Goal: Information Seeking & Learning: Find specific fact

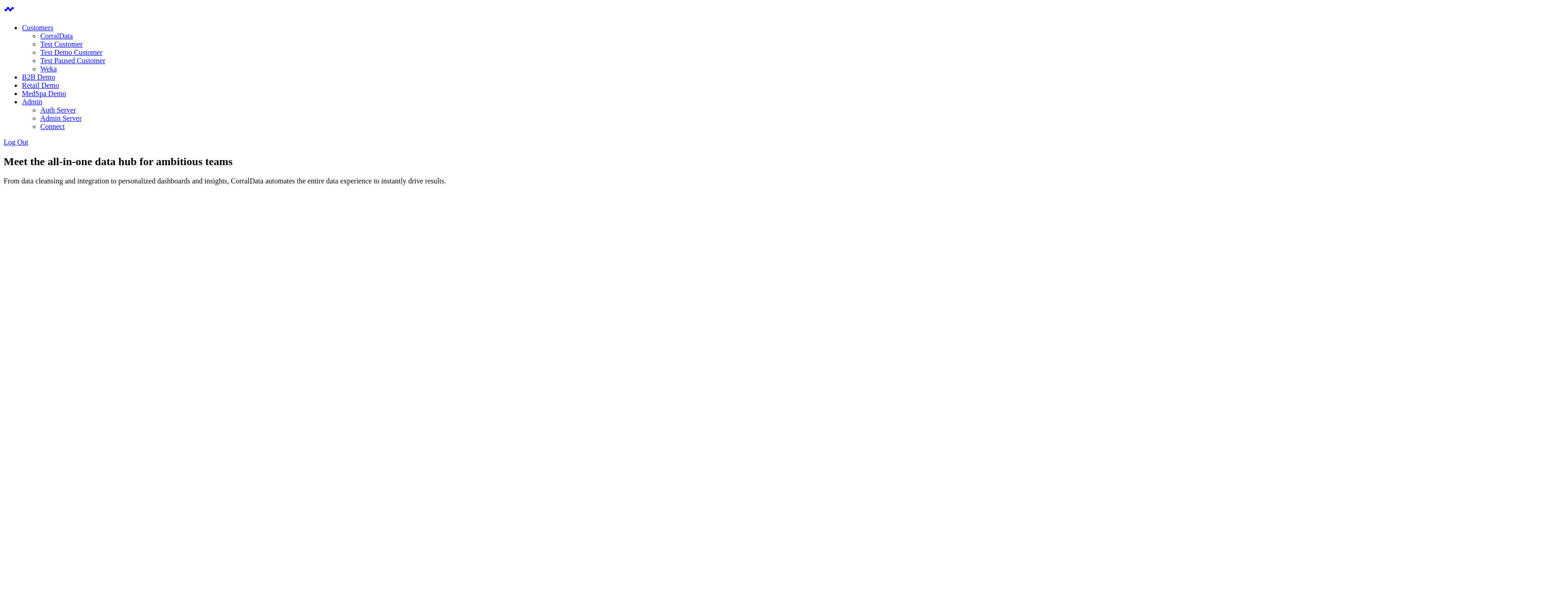
click at [57, 73] on link "Weka" at bounding box center [48, 68] width 17 height 8
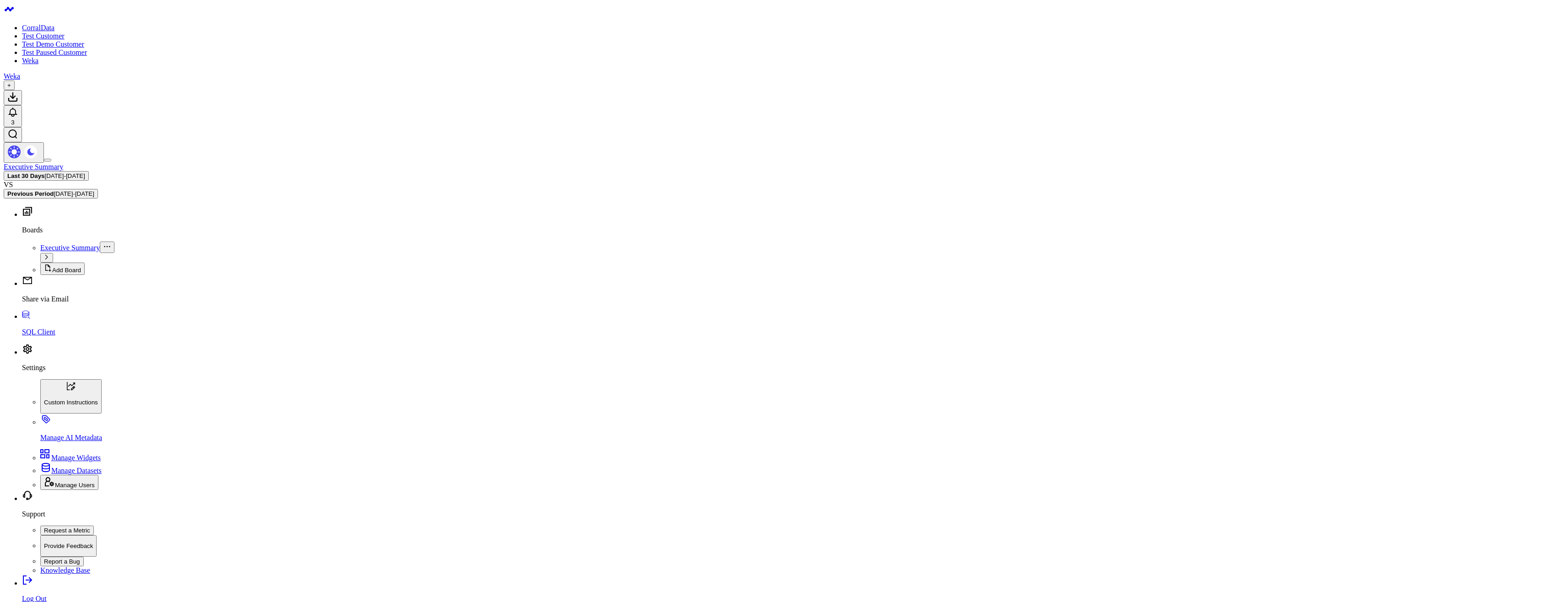
click at [43, 337] on p "SQL Client" at bounding box center [793, 332] width 1542 height 8
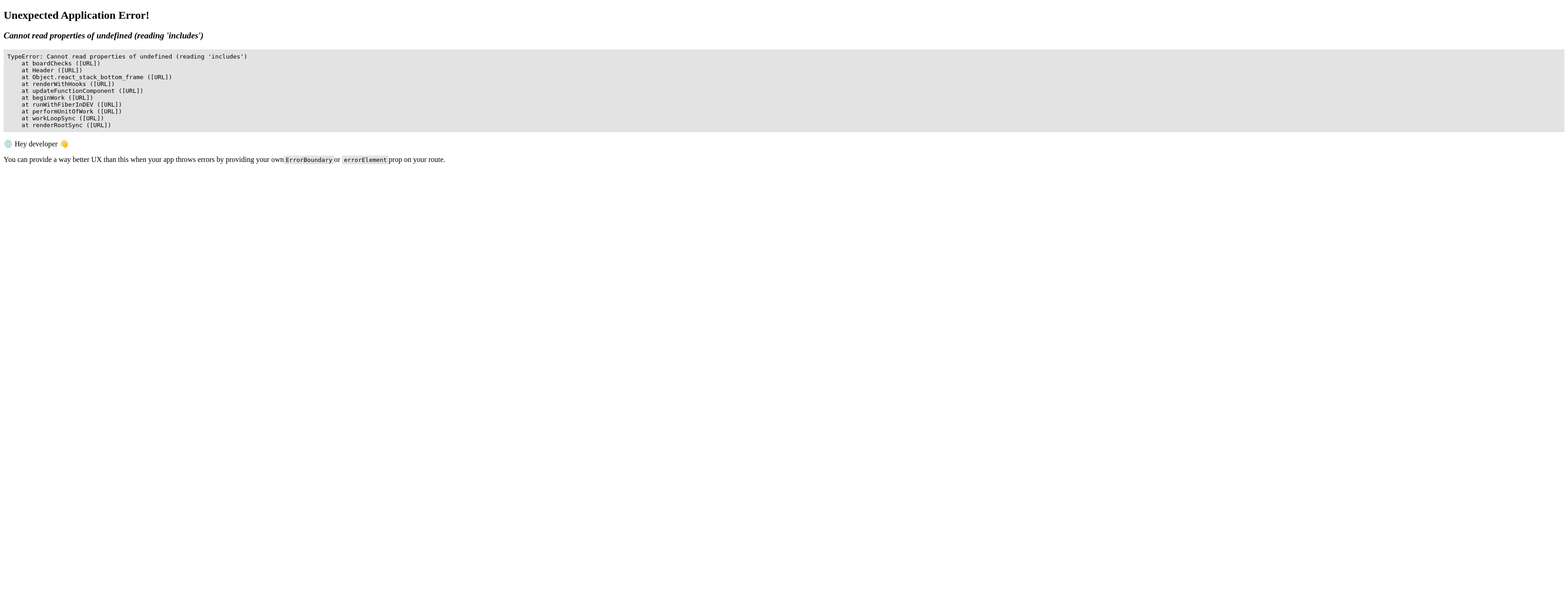
click at [212, 218] on body "Unexpected Application Error! Cannot read properties of undefined (reading 'inc…" at bounding box center [784, 125] width 1561 height 232
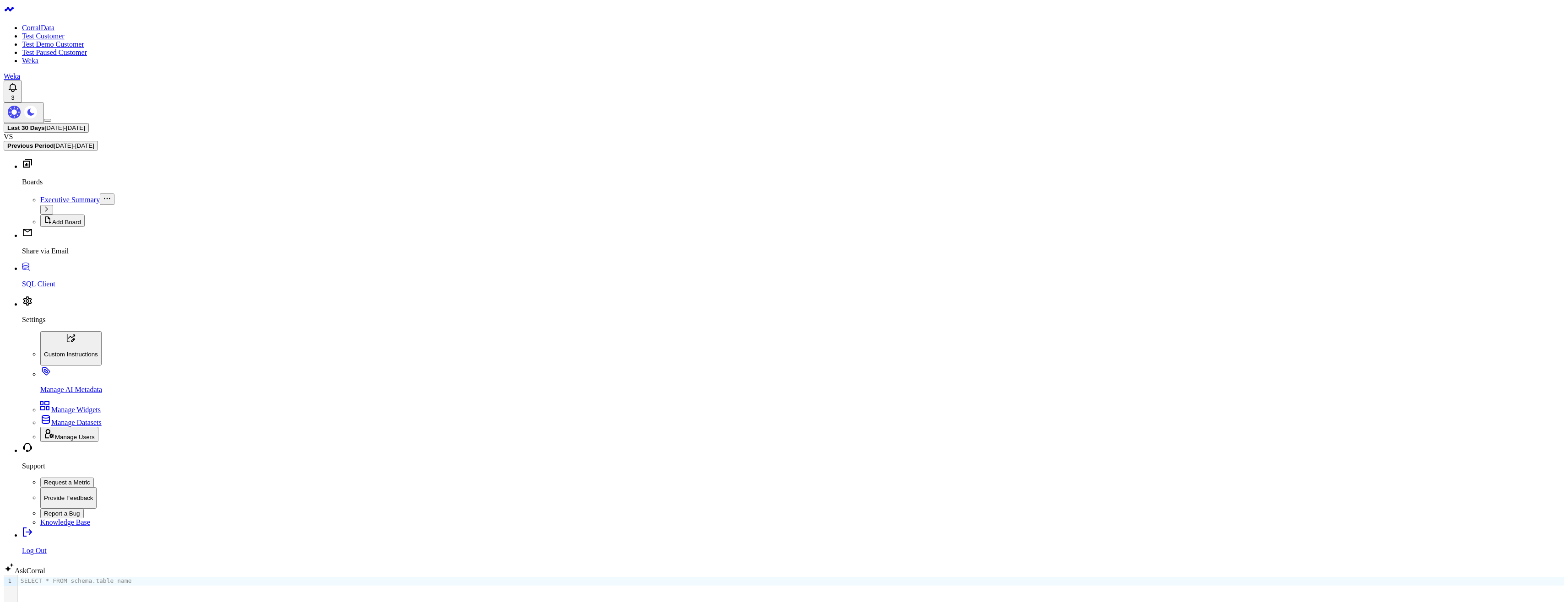
click at [40, 288] on p "SQL Client" at bounding box center [793, 283] width 1542 height 8
click at [471, 431] on body "CorralData Test Customer Test Demo Customer Test Paused Customer Weka Weka 3 La…" at bounding box center [784, 478] width 1561 height 949
click at [82, 575] on div "SELECT * FROM schema.table_name" at bounding box center [791, 604] width 1546 height 58
click at [938, 470] on body "CorralData Test Customer Test Demo Customer Test Paused Customer Weka Weka 3 La…" at bounding box center [784, 478] width 1561 height 949
click at [45, 569] on link "AskCorral" at bounding box center [24, 570] width 42 height 8
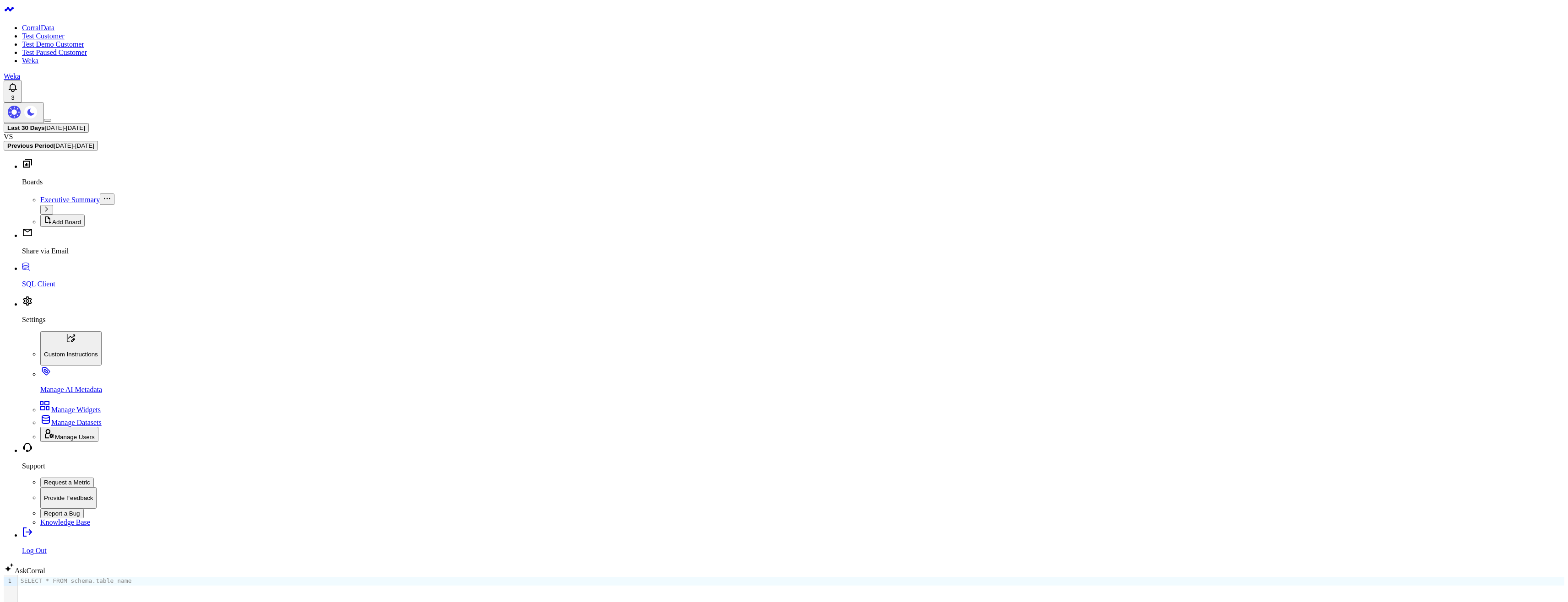
type input "Show accessible tables"
click at [840, 380] on body "CorralData Test Customer Test Demo Customer Test Paused Customer Weka Weka 3 La…" at bounding box center [784, 503] width 1561 height 1000
click at [570, 575] on div "SELECT * FROM schema.table_name" at bounding box center [791, 604] width 1546 height 58
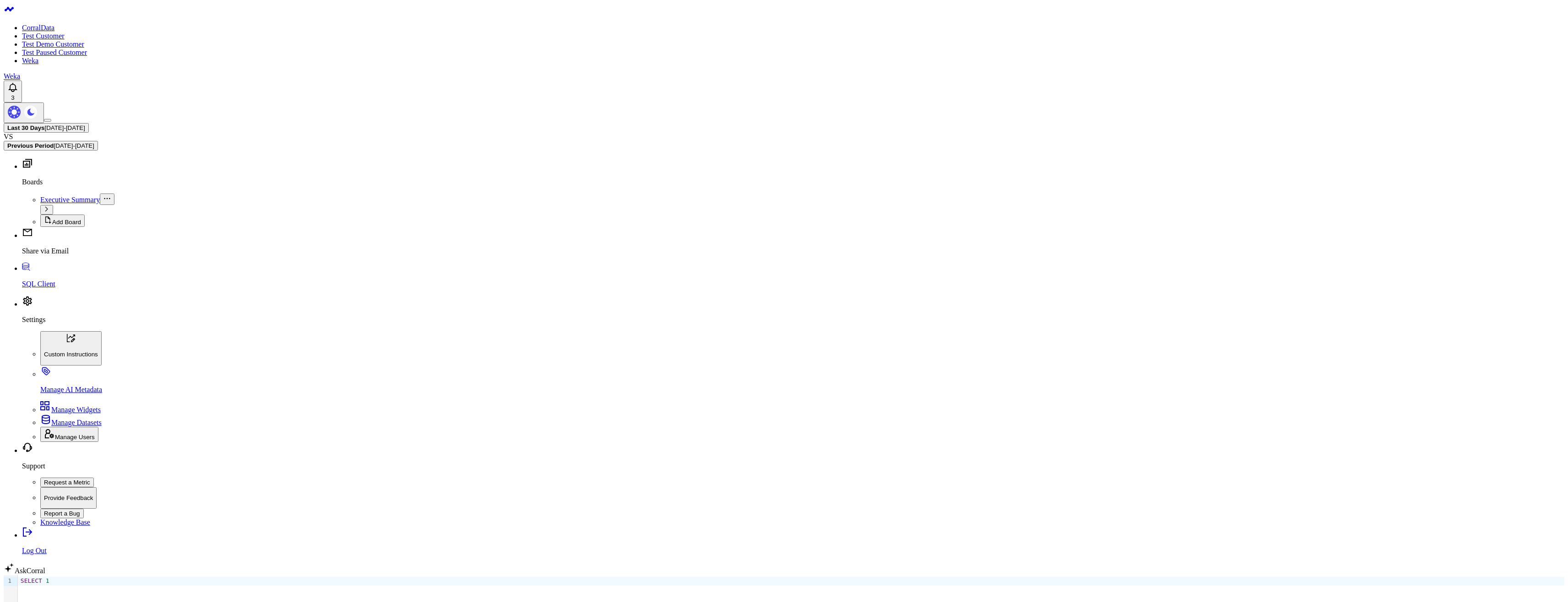
click at [40, 193] on div "Executive Summary" at bounding box center [802, 199] width 1524 height 12
click at [53, 193] on div "Executive Summary" at bounding box center [802, 199] width 1524 height 12
click at [49, 196] on span "Executive Summary" at bounding box center [70, 199] width 60 height 8
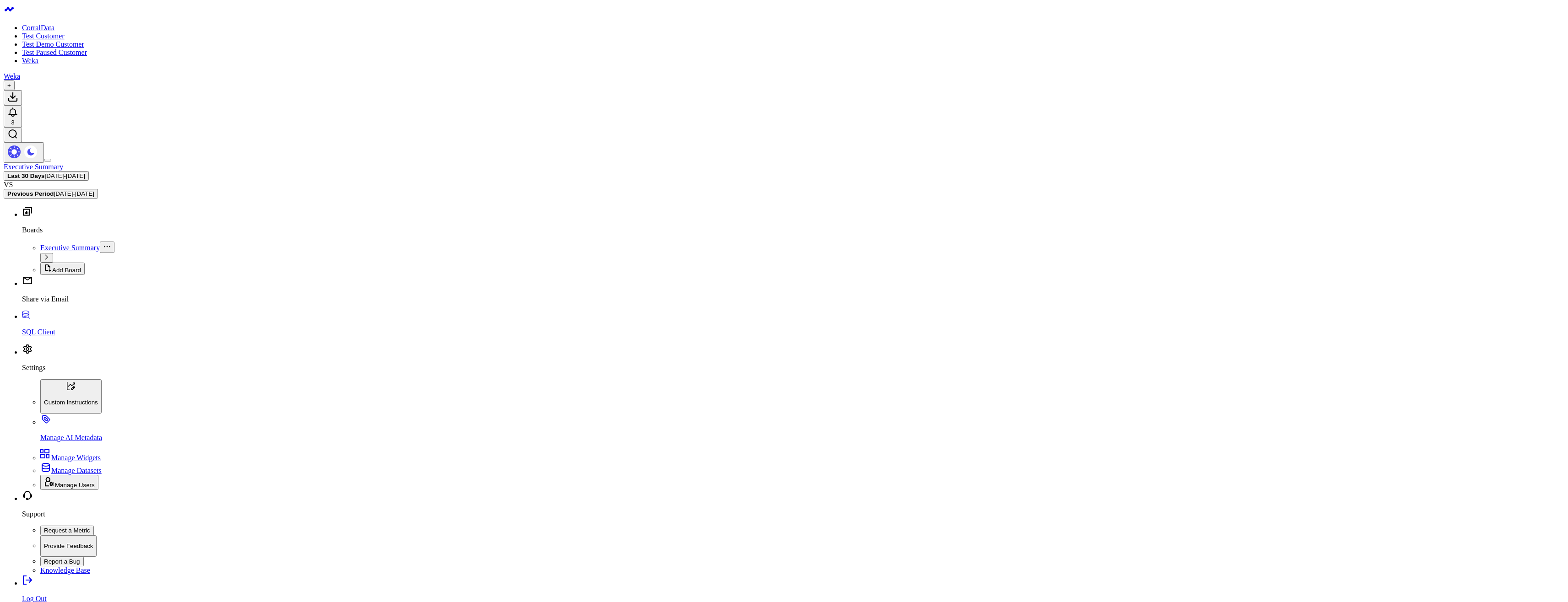
click at [22, 206] on li "Boards Executive Summary Add Board" at bounding box center [793, 240] width 1542 height 69
click at [42, 337] on p "SQL Client" at bounding box center [793, 332] width 1542 height 8
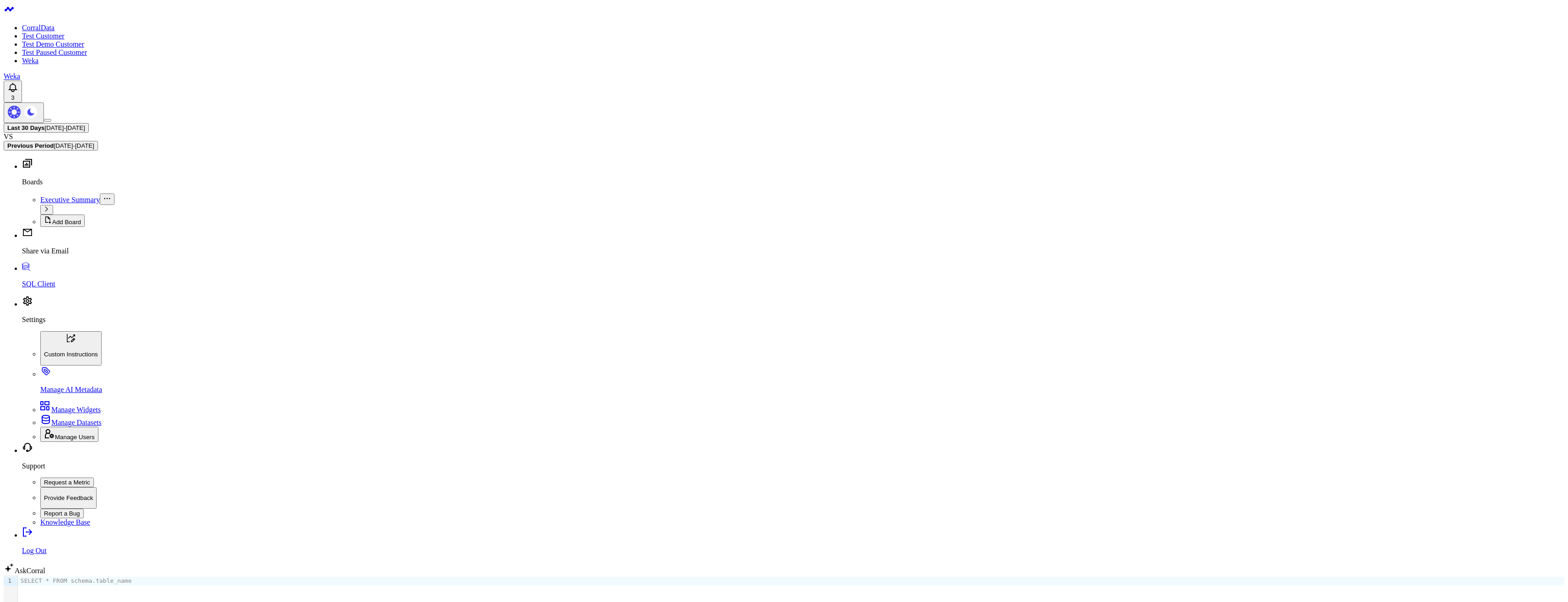
click at [238, 577] on div "SELECT * FROM schema.table_name" at bounding box center [791, 580] width 1546 height 8
drag, startPoint x: 258, startPoint y: 103, endPoint x: 42, endPoint y: 65, distance: 219.3
click at [45, 570] on link "AskCorral" at bounding box center [24, 570] width 42 height 8
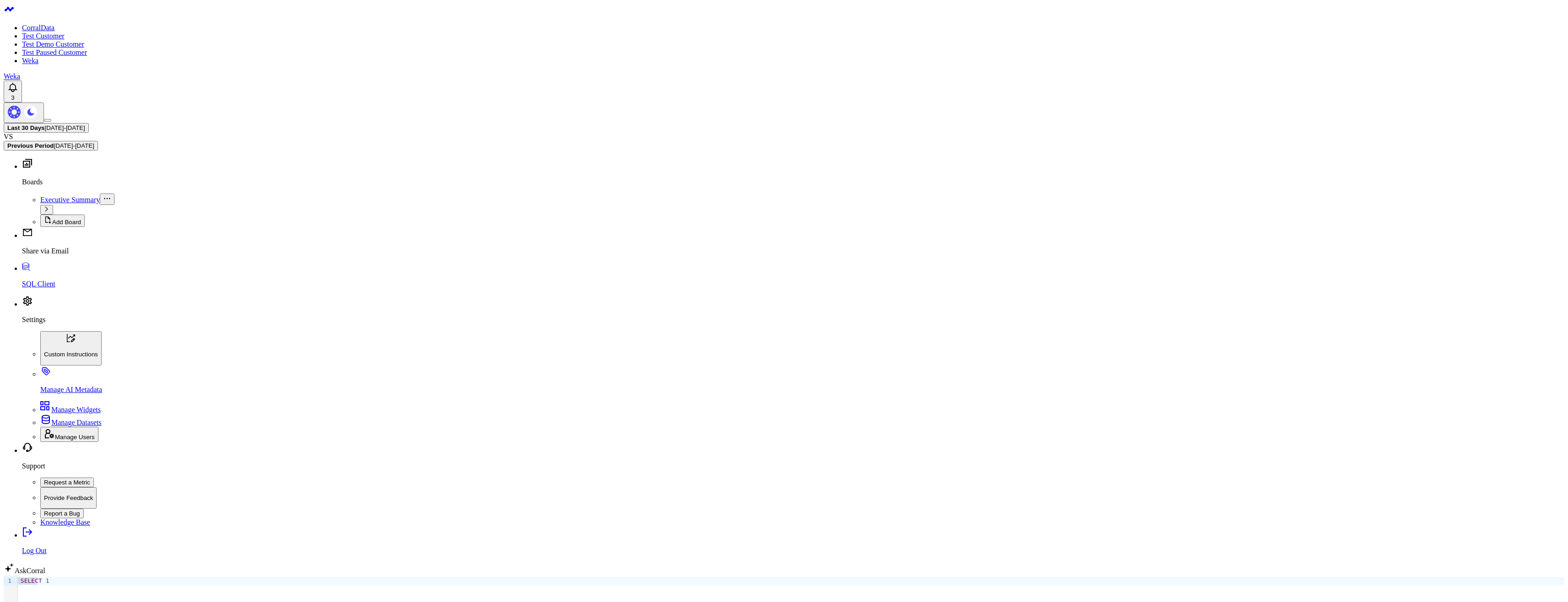
type input "Show what schemas are accessible to me"
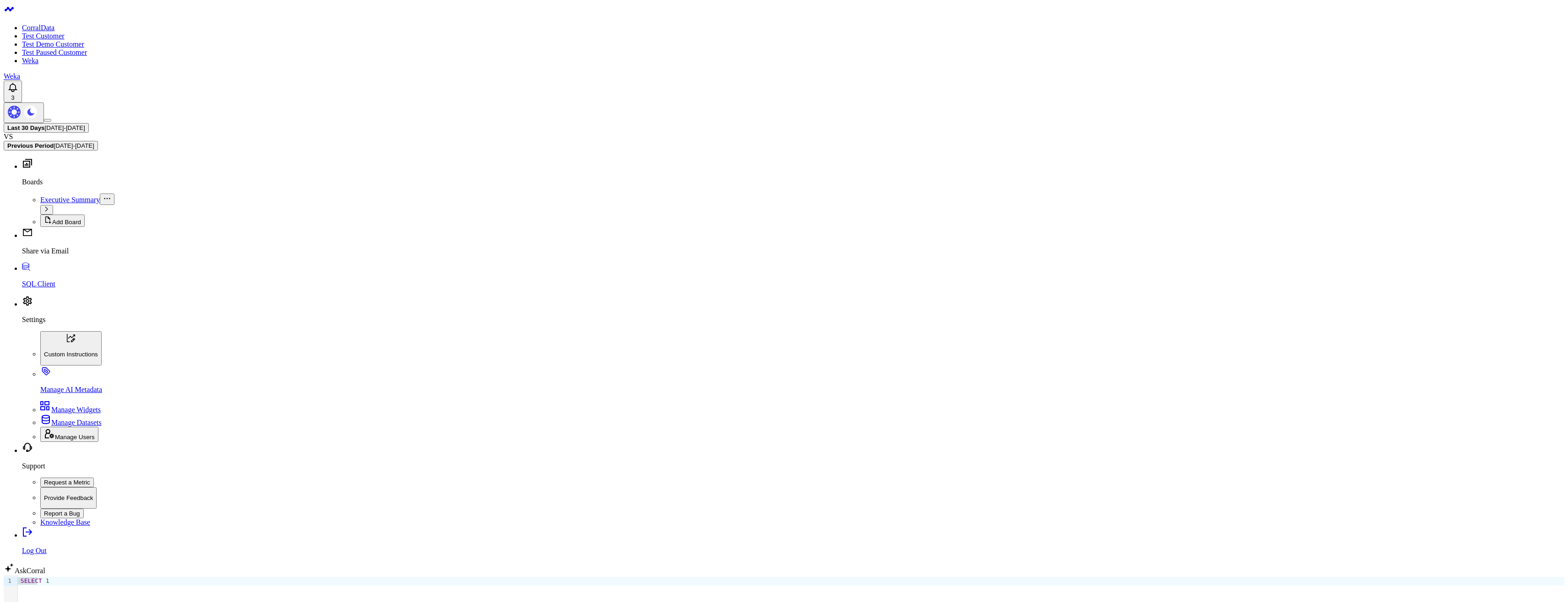
click at [45, 573] on link "AskCorral" at bounding box center [24, 570] width 42 height 8
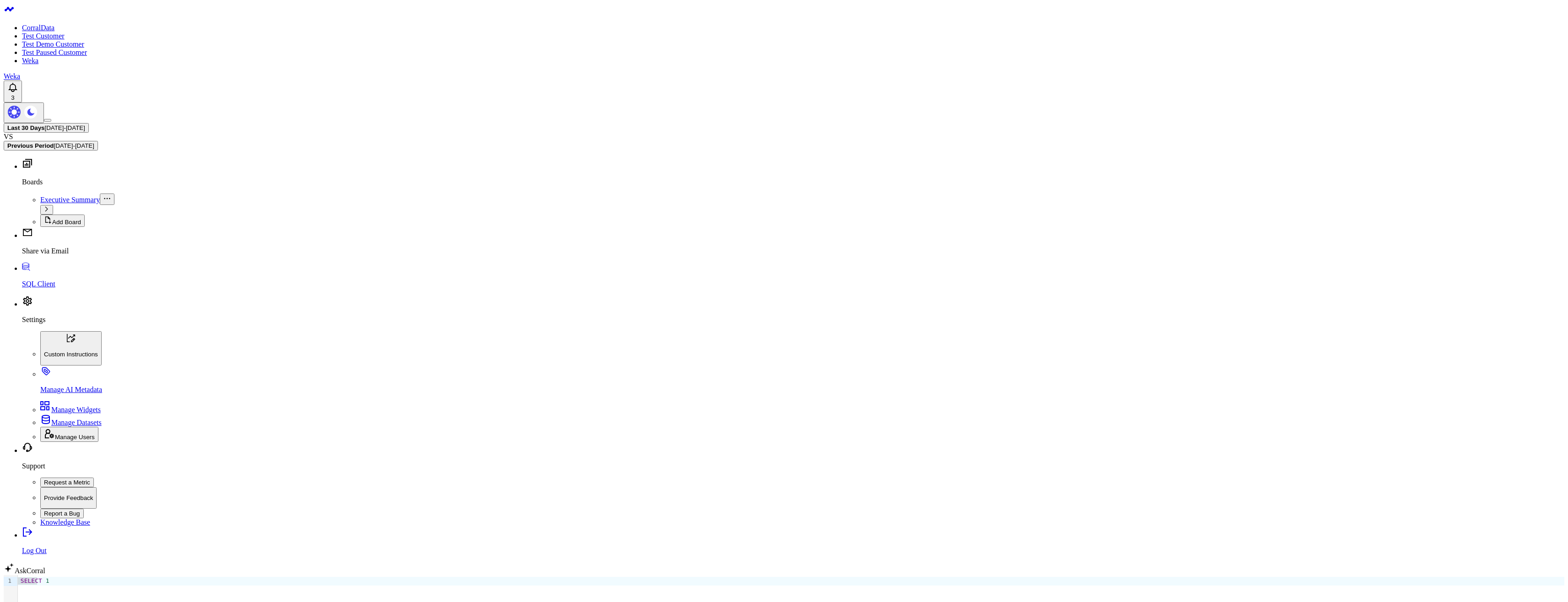
type input "What's the snowflake command to list accessible schemas?"
drag, startPoint x: 864, startPoint y: 302, endPoint x: 794, endPoint y: 306, distance: 70.1
copy code "SHOW SCHEMAS;"
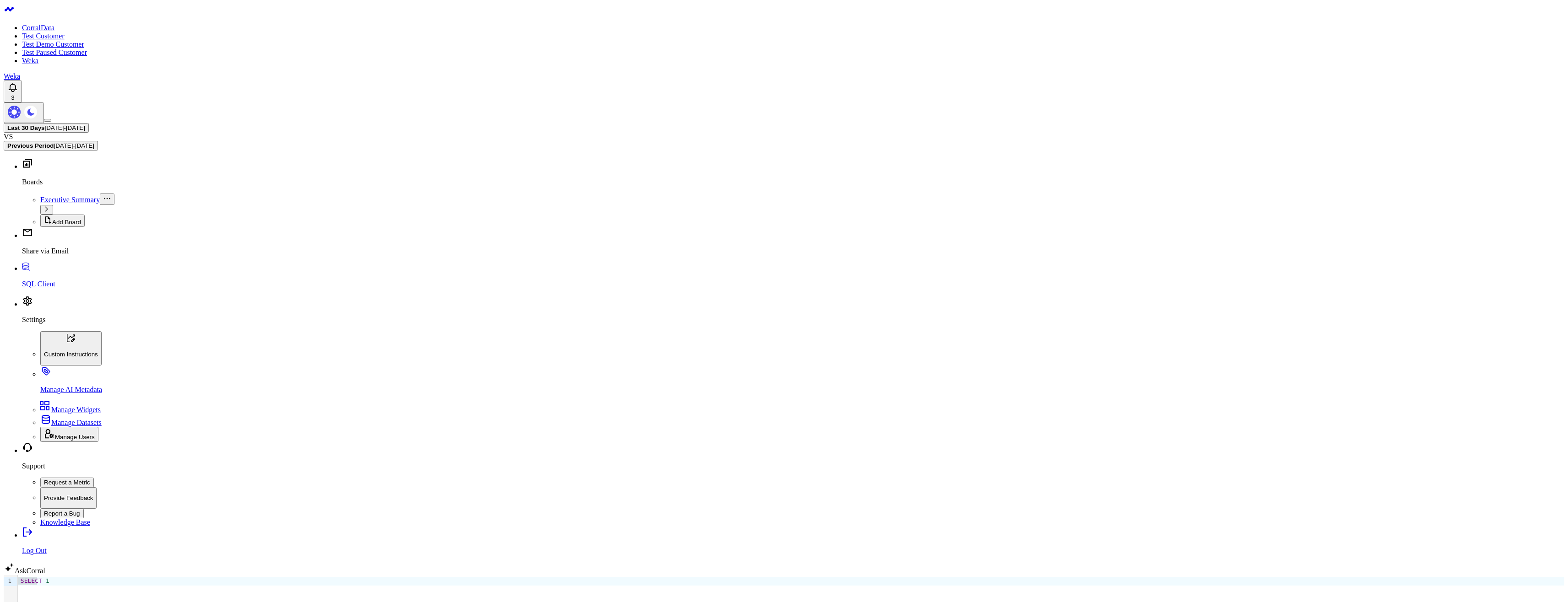
click at [226, 575] on div "SELECT 1" at bounding box center [791, 604] width 1546 height 58
click at [203, 575] on div "SHOW SCHEMAS ;" at bounding box center [791, 604] width 1546 height 58
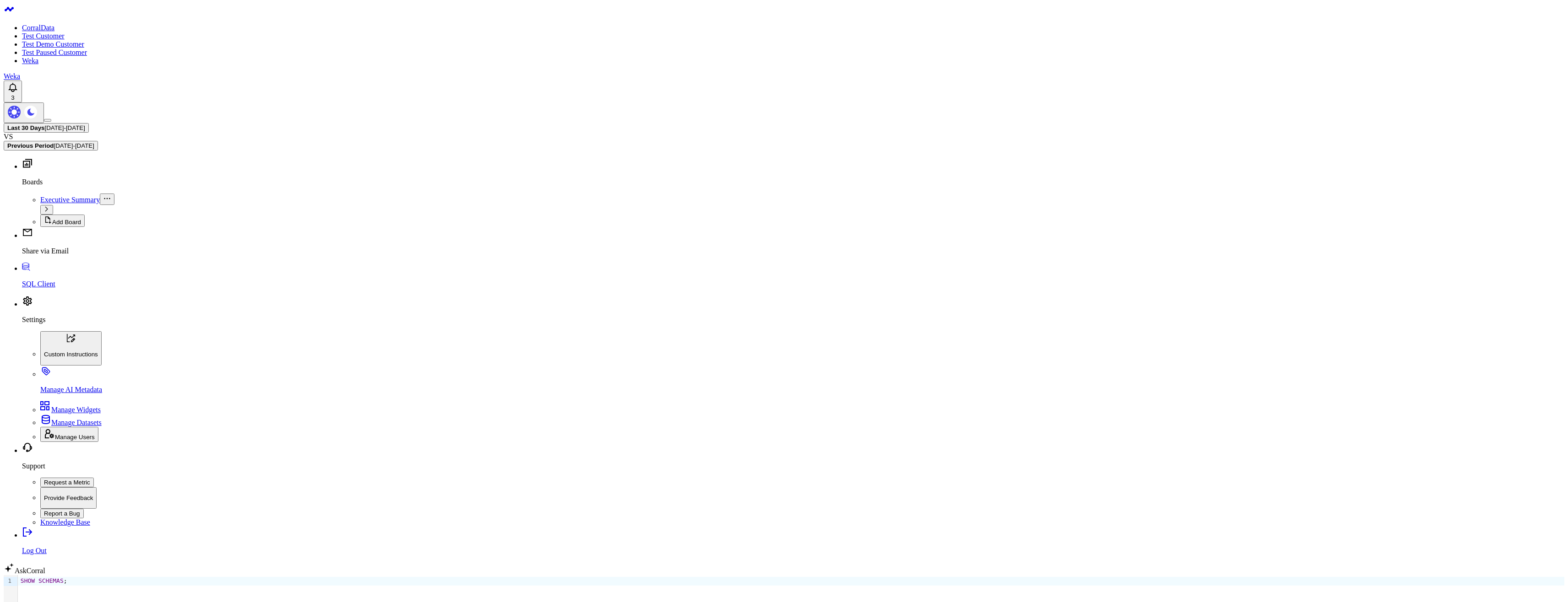
checkbox input "false"
click at [45, 575] on link "AskCorral" at bounding box center [24, 570] width 42 height 8
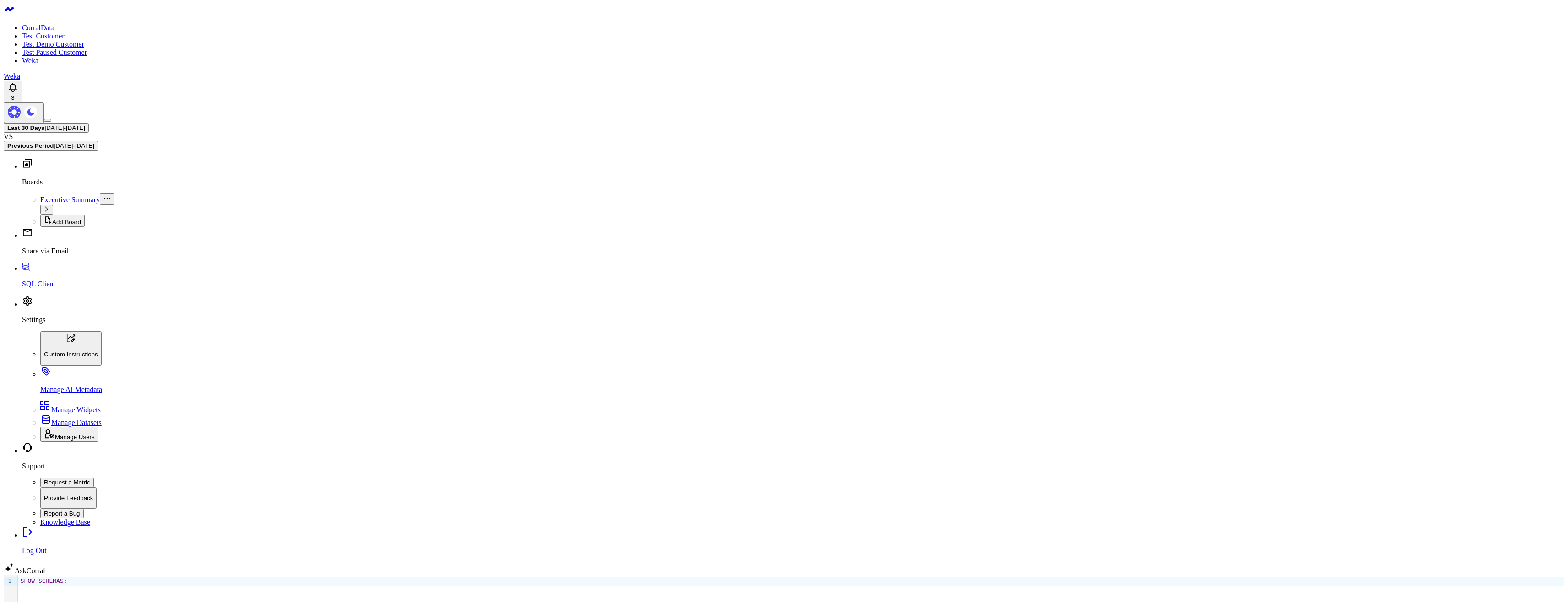
click at [135, 575] on div "SHOW SCHEMAS ;" at bounding box center [791, 604] width 1546 height 58
drag, startPoint x: 790, startPoint y: 272, endPoint x: 1005, endPoint y: 304, distance: 217.4
drag, startPoint x: 788, startPoint y: 284, endPoint x: 1186, endPoint y: 303, distance: 398.5
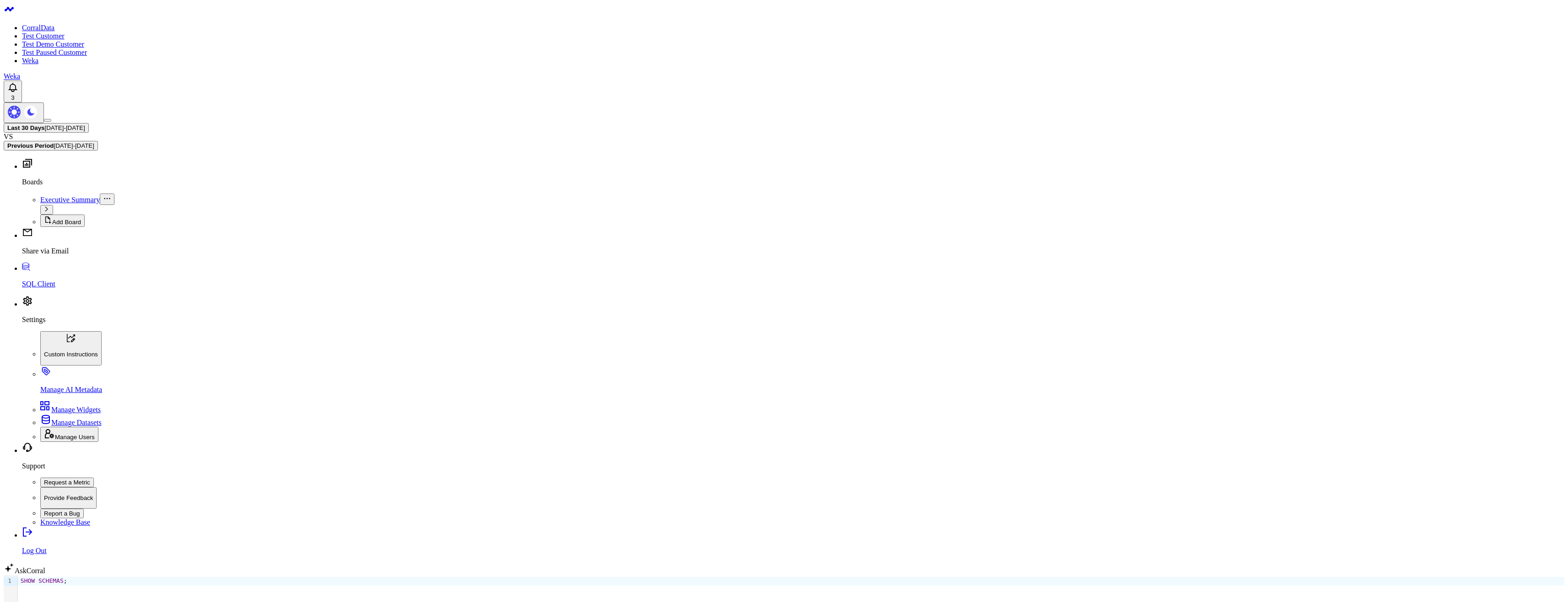
click at [90, 575] on div "SHOW SCHEMAS ;" at bounding box center [791, 604] width 1546 height 58
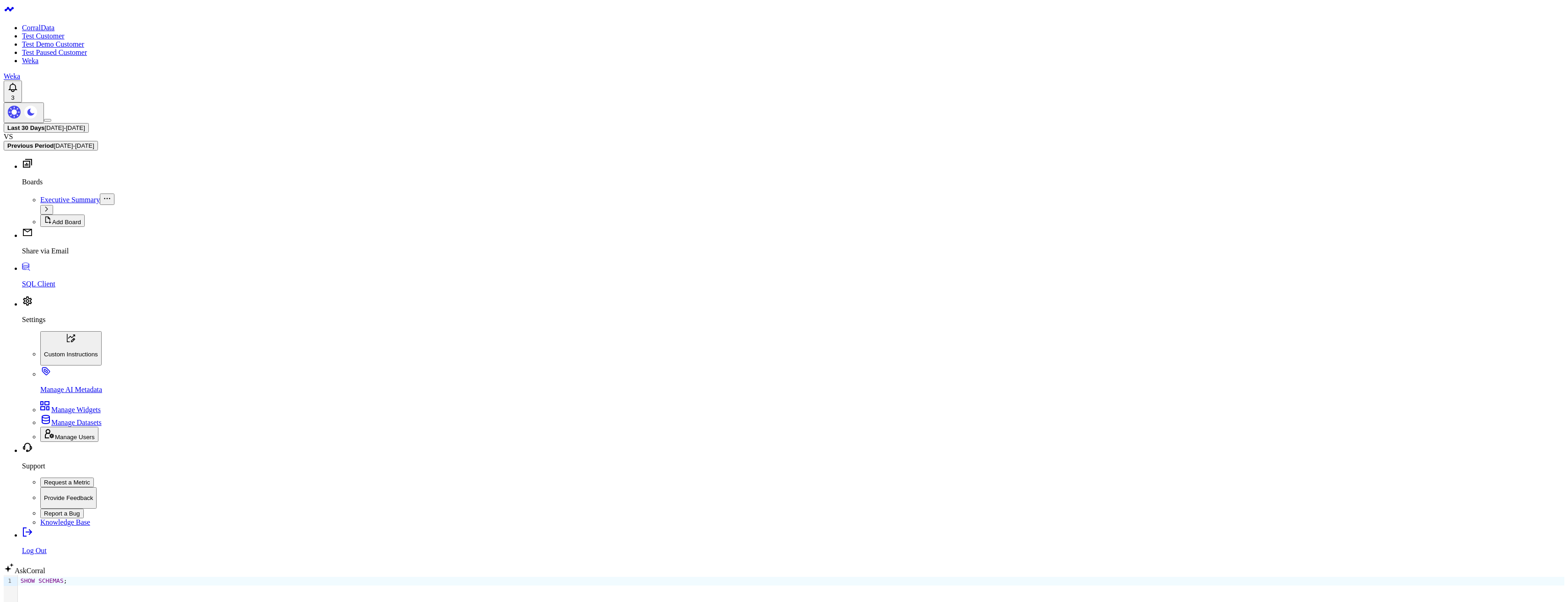
drag, startPoint x: 1300, startPoint y: 353, endPoint x: 1205, endPoint y: 346, distance: 95.3
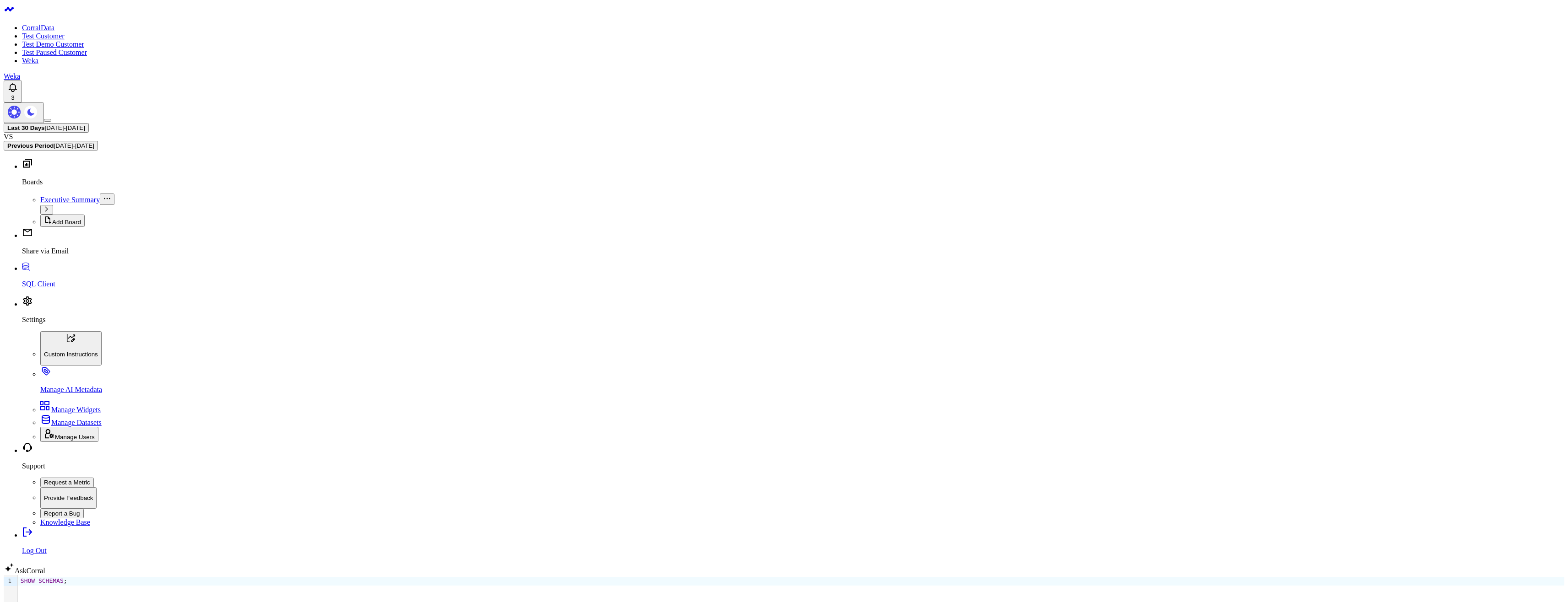
copy code "SHOW SCHEMAS IN DATABASE"
click at [507, 575] on div "SHOW SCHEMAS ;" at bounding box center [791, 604] width 1546 height 58
click at [149, 577] on div "SHOW SCHEMAS IN DATABASE GONG;" at bounding box center [791, 580] width 1546 height 8
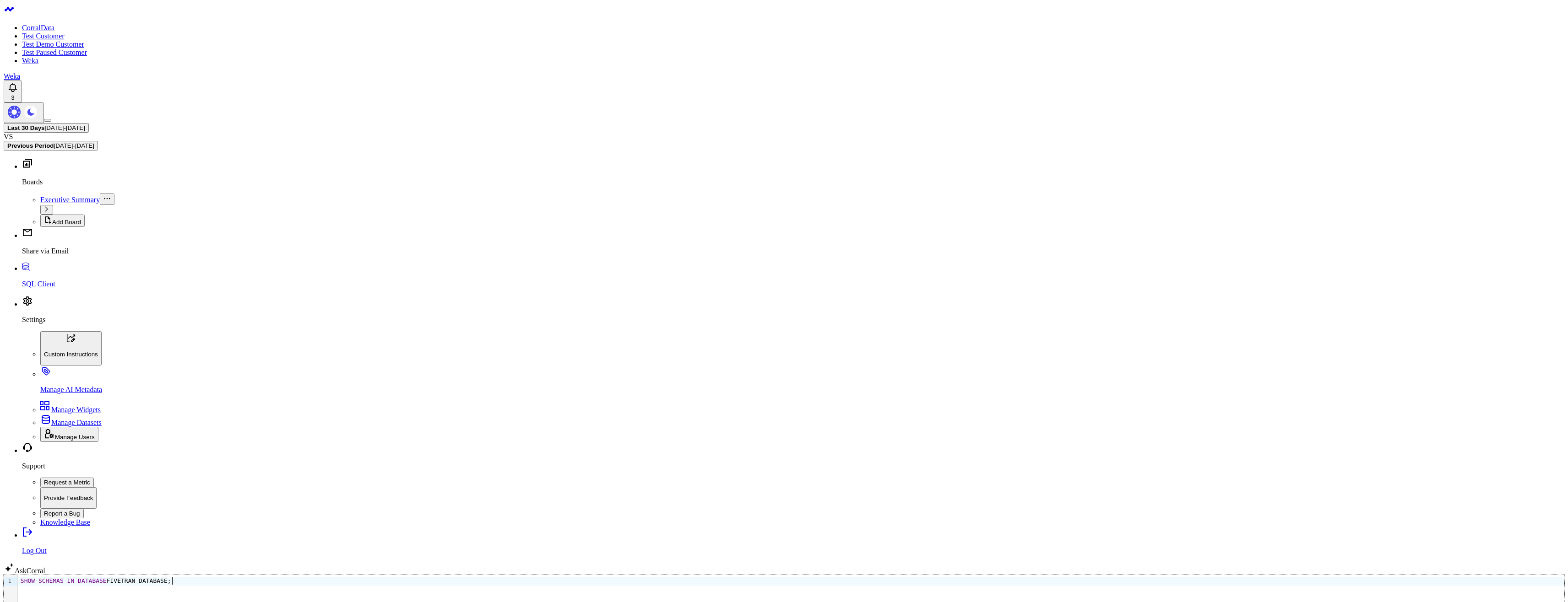
drag, startPoint x: 271, startPoint y: 99, endPoint x: 149, endPoint y: 76, distance: 124.1
click at [270, 575] on div "SHOW SCHEMAS IN DATABASE FIVETRAN_DATABASE;" at bounding box center [791, 604] width 1546 height 58
drag, startPoint x: 232, startPoint y: 80, endPoint x: 96, endPoint y: 78, distance: 136.0
click at [96, 577] on div "SHOW SCHEMAS IN DATABASE FIVETRAN_DATABASE;" at bounding box center [791, 580] width 1546 height 8
